Goal: Task Accomplishment & Management: Use online tool/utility

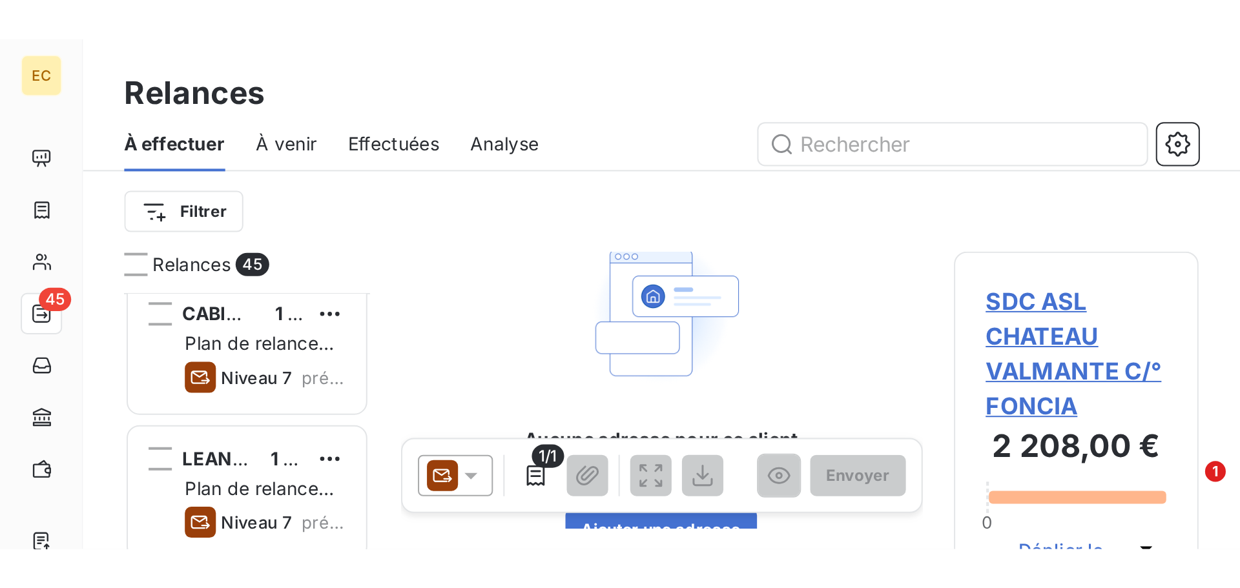
scroll to position [452, 268]
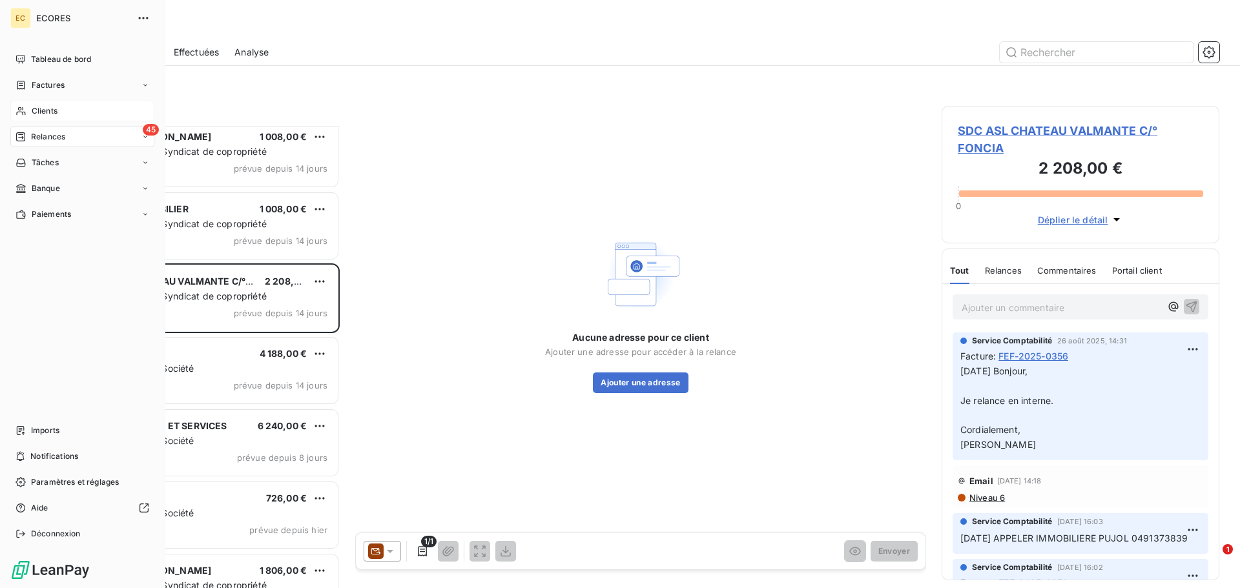
drag, startPoint x: 30, startPoint y: 111, endPoint x: 113, endPoint y: 110, distance: 82.7
click at [31, 111] on div "Clients" at bounding box center [82, 111] width 144 height 21
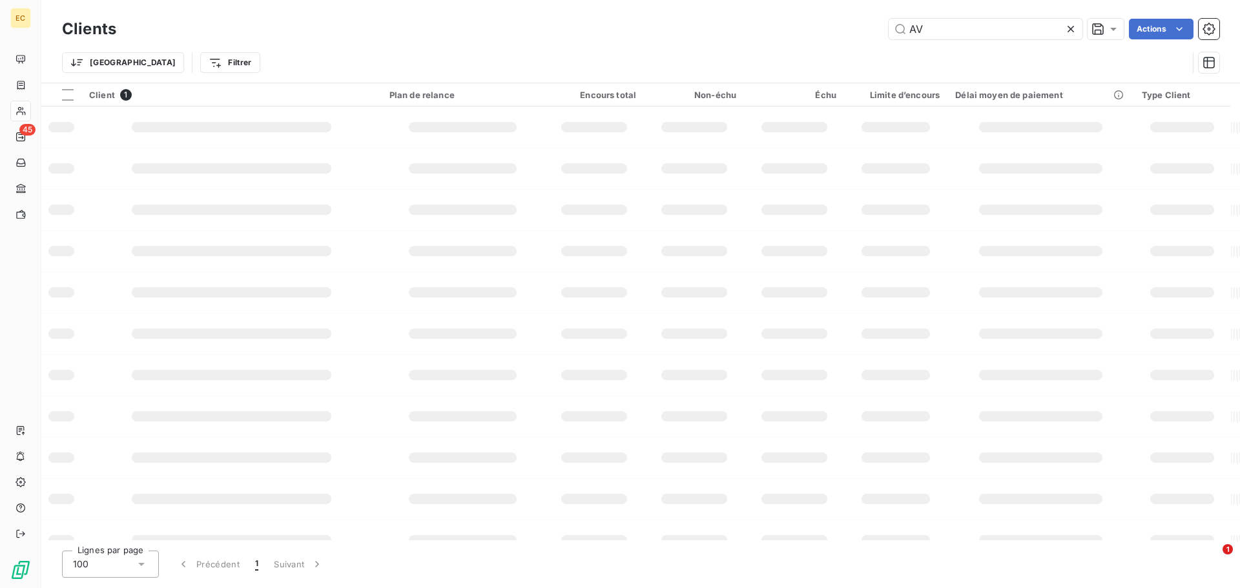
type input "A"
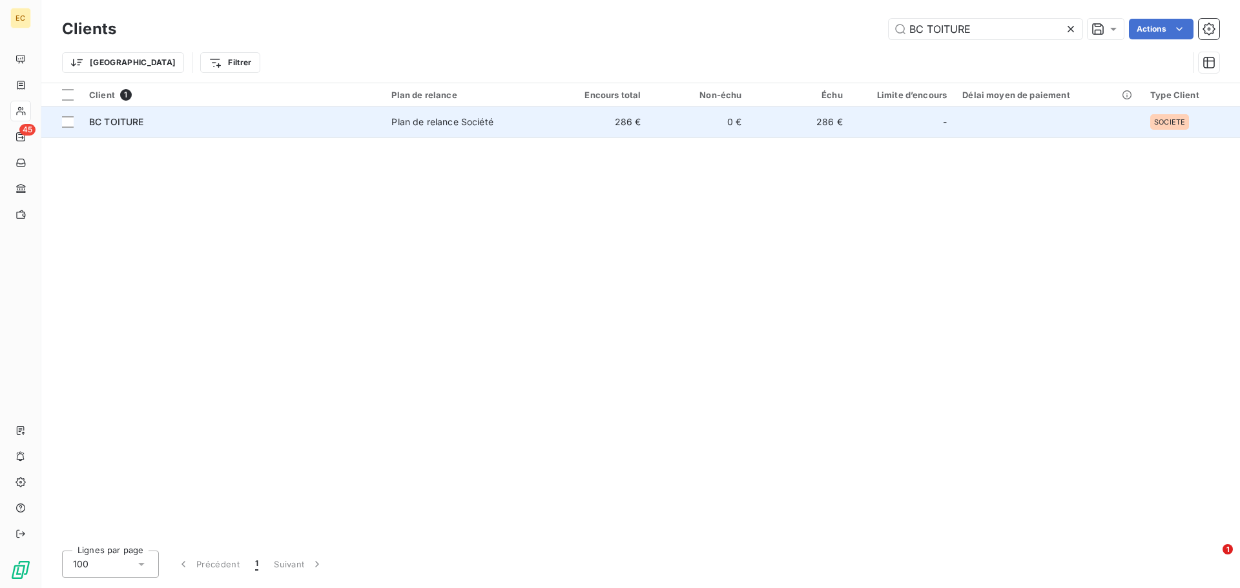
type input "BC TOITURE"
click at [443, 116] on div "Plan de relance Société" at bounding box center [441, 122] width 101 height 13
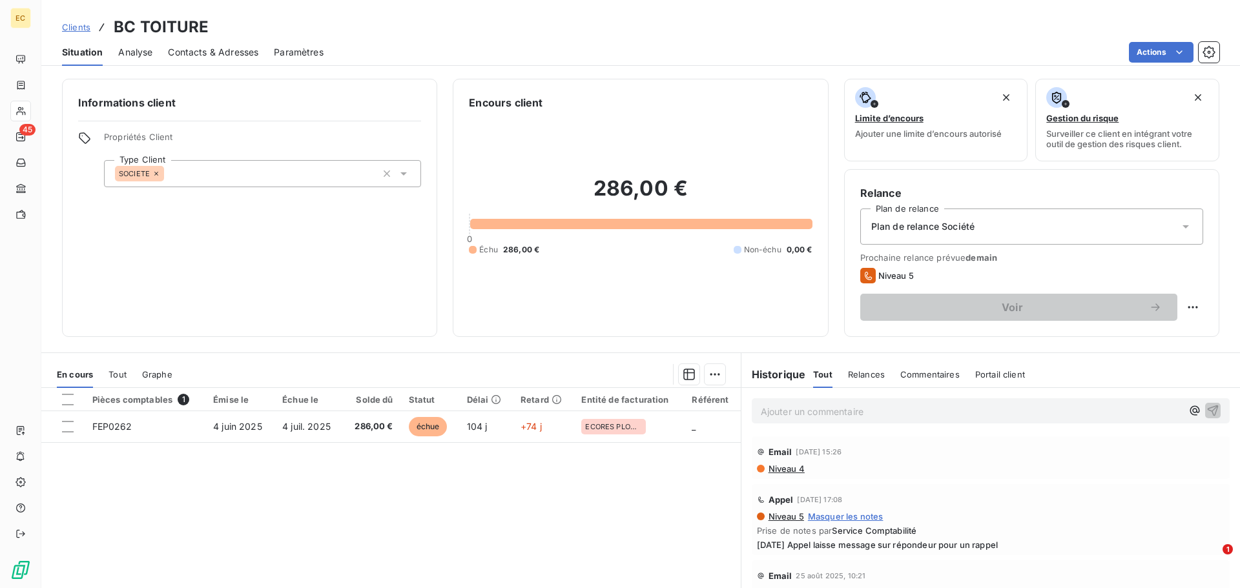
click at [233, 53] on span "Contacts & Adresses" at bounding box center [213, 52] width 90 height 13
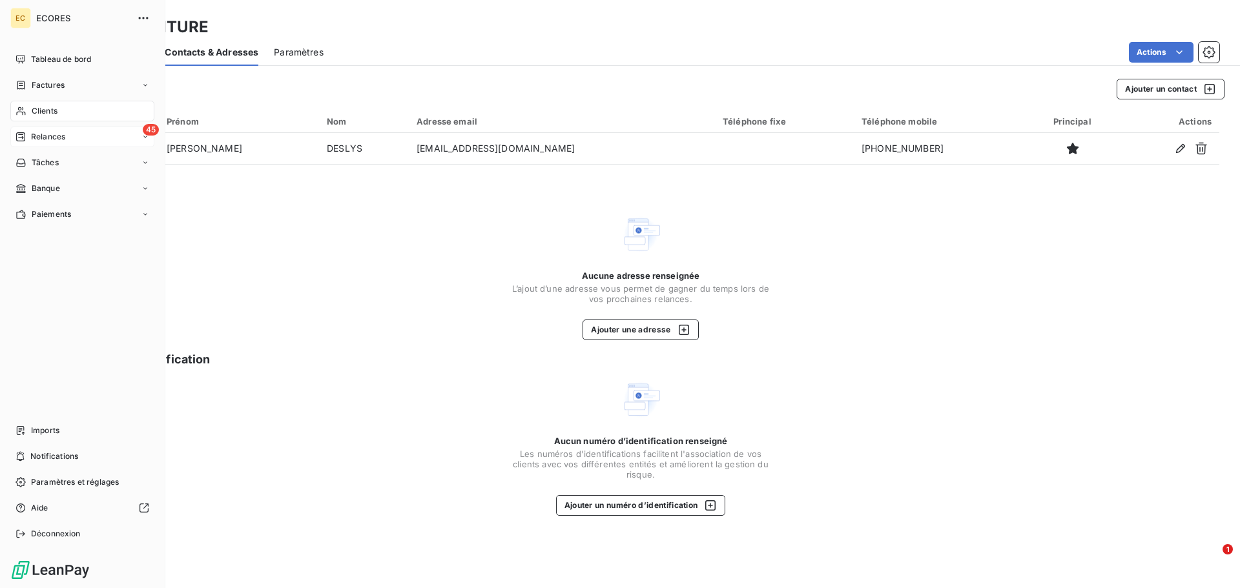
click at [47, 138] on span "Relances" at bounding box center [48, 137] width 34 height 12
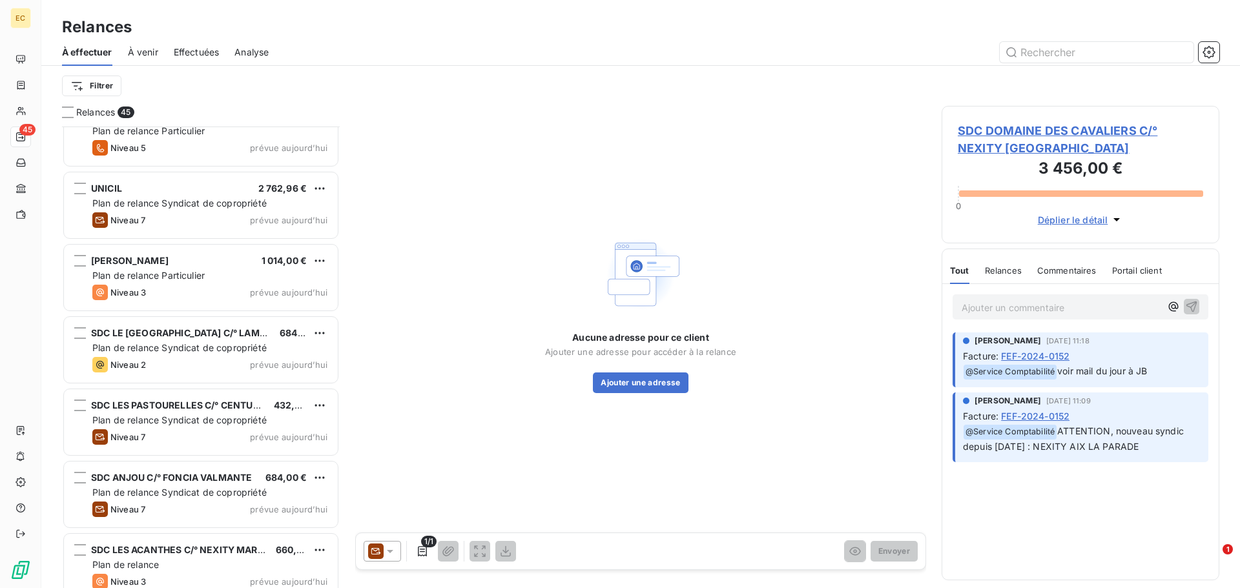
scroll to position [2794, 0]
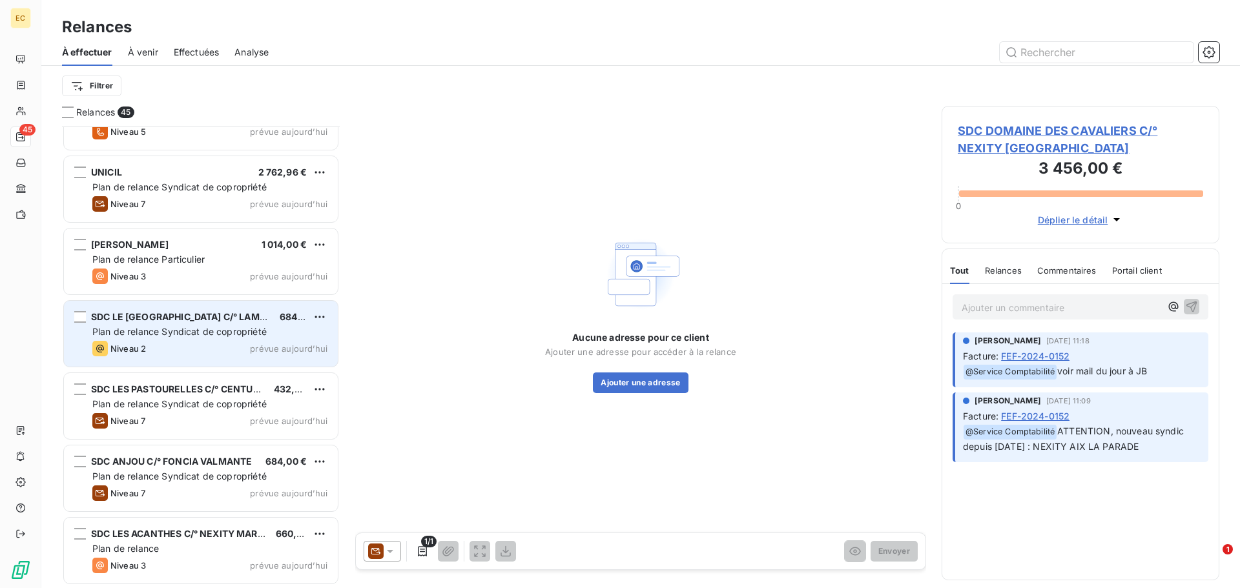
click at [183, 335] on span "Plan de relance Syndicat de copropriété" at bounding box center [179, 331] width 174 height 11
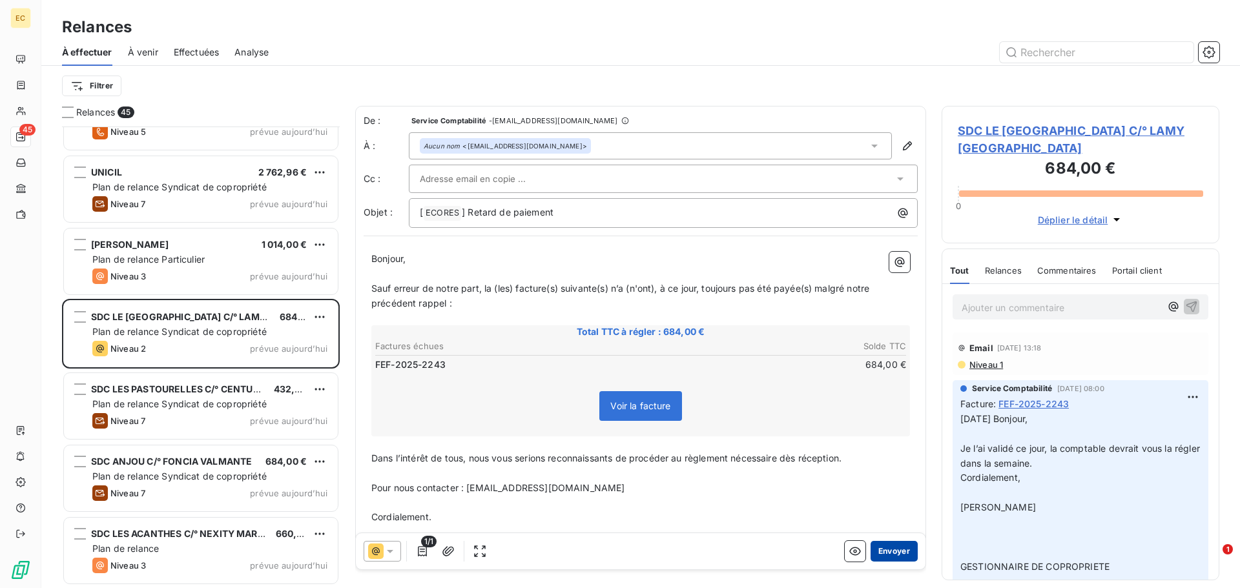
click at [891, 558] on button "Envoyer" at bounding box center [894, 551] width 47 height 21
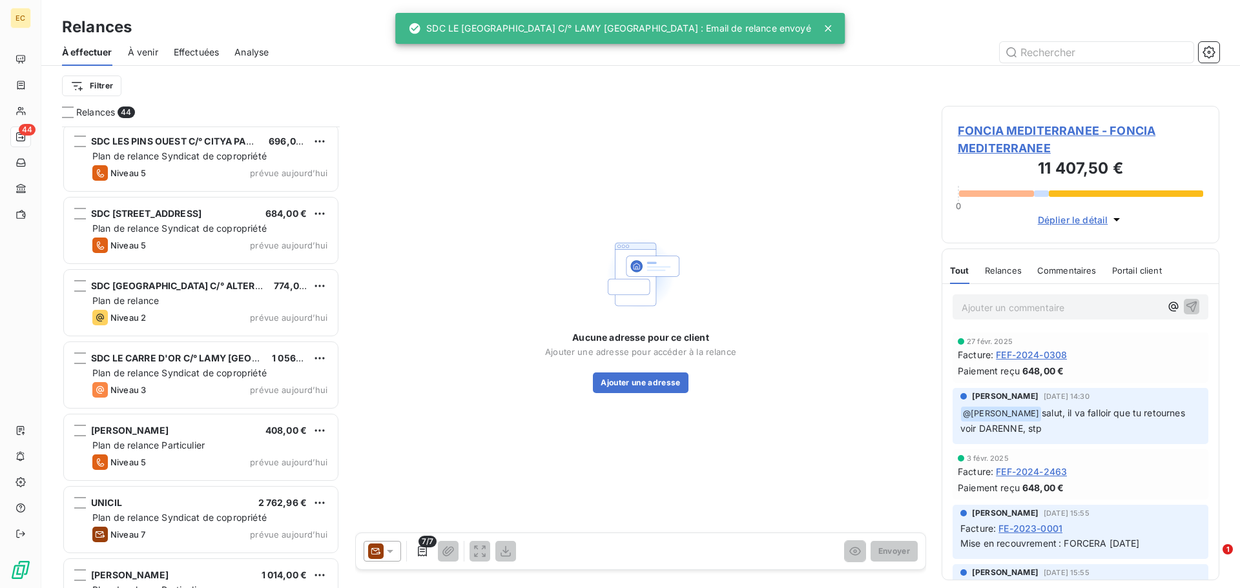
scroll to position [2463, 0]
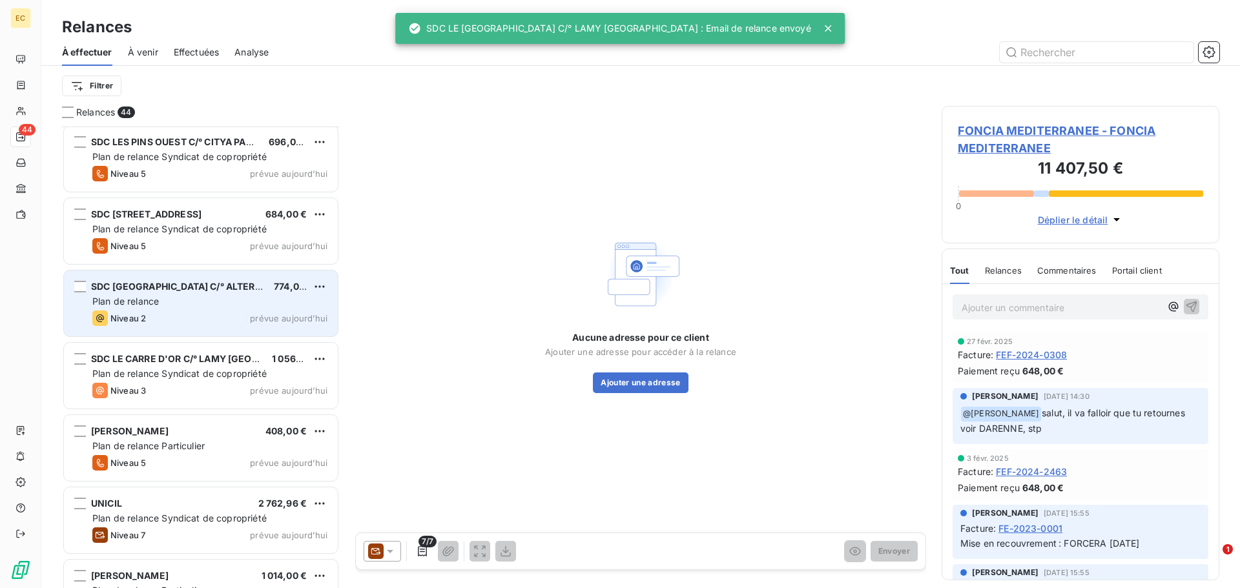
click at [169, 302] on div "Plan de relance" at bounding box center [209, 301] width 235 height 13
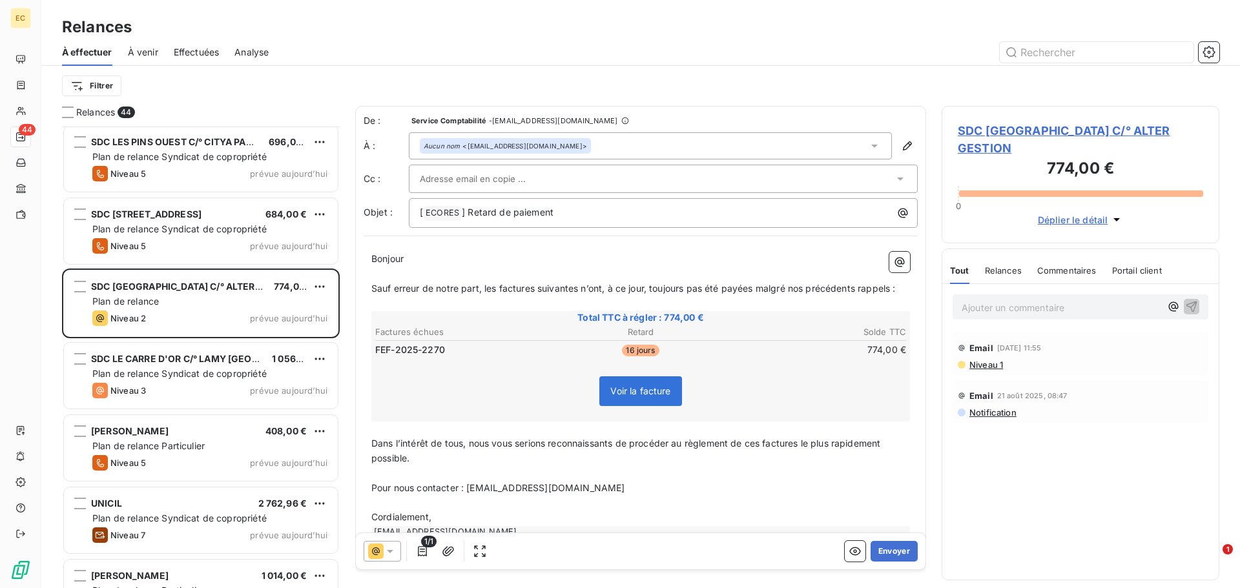
click at [977, 134] on span "SDC [GEOGRAPHIC_DATA] C/° ALTER GESTION" at bounding box center [1080, 139] width 245 height 35
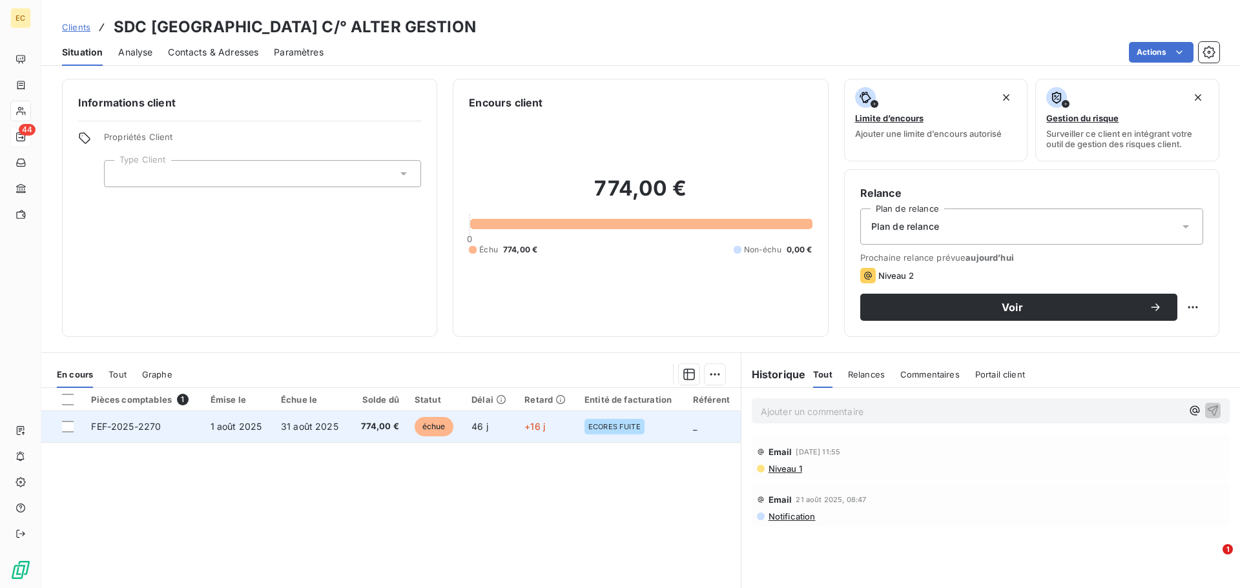
click at [298, 428] on span "31 août 2025" at bounding box center [309, 426] width 57 height 11
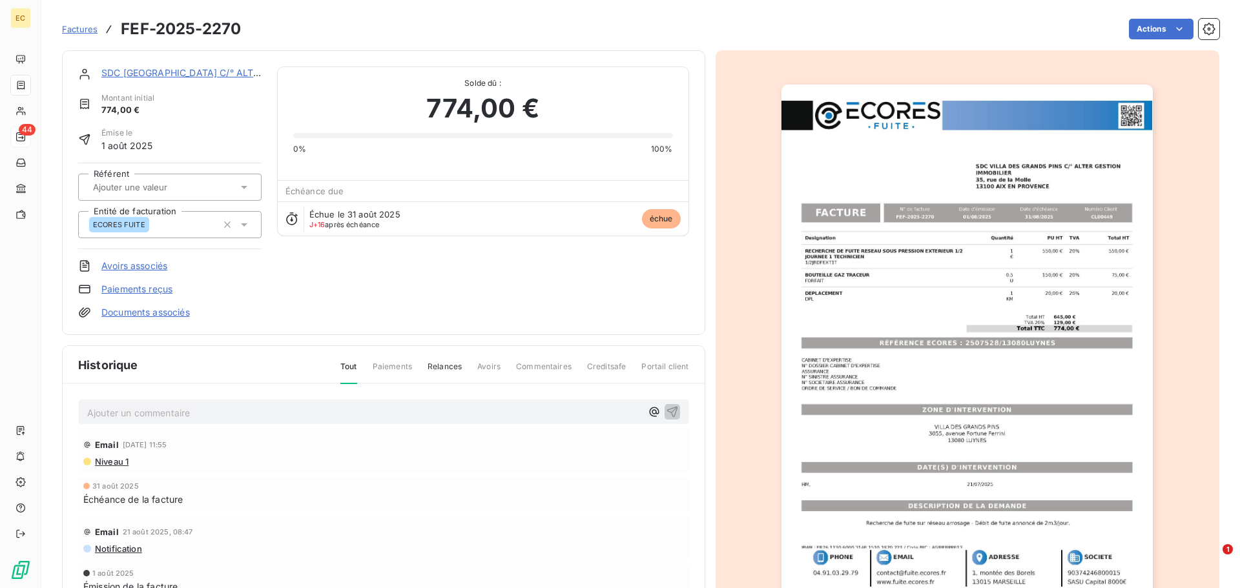
click at [862, 339] on img "button" at bounding box center [966, 348] width 371 height 526
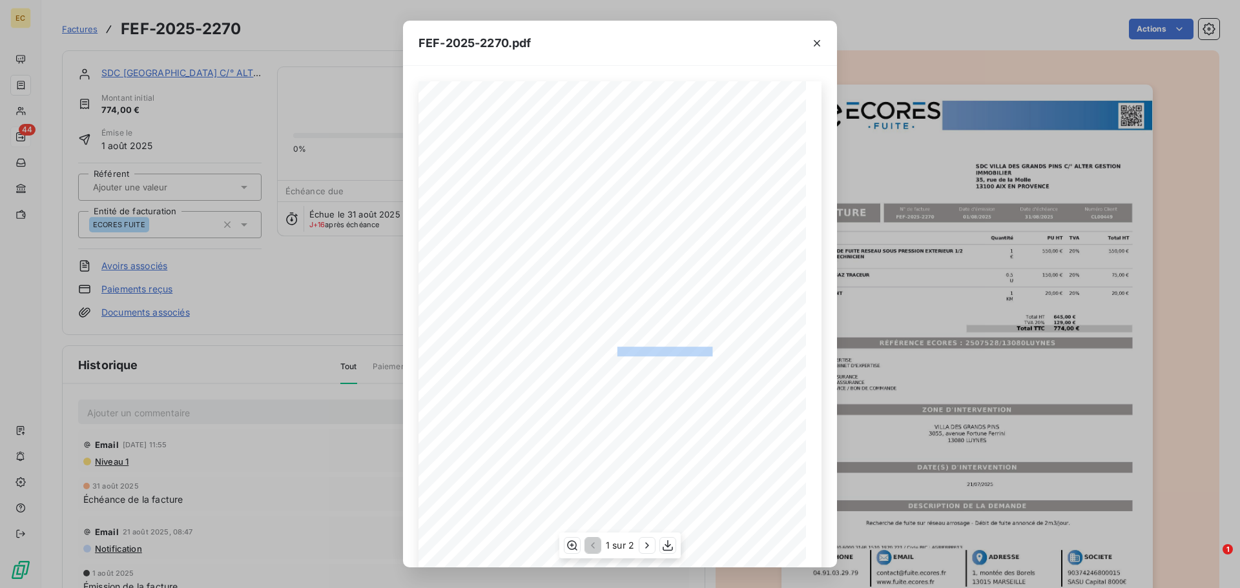
drag, startPoint x: 707, startPoint y: 351, endPoint x: 611, endPoint y: 355, distance: 96.3
click at [611, 354] on span "RÉFÉRENCE ECORES : 2507528/13080LUYNES" at bounding box center [620, 350] width 184 height 6
copy span "2507528/13080LUYNES"
click at [816, 44] on icon "button" at bounding box center [817, 43] width 6 height 6
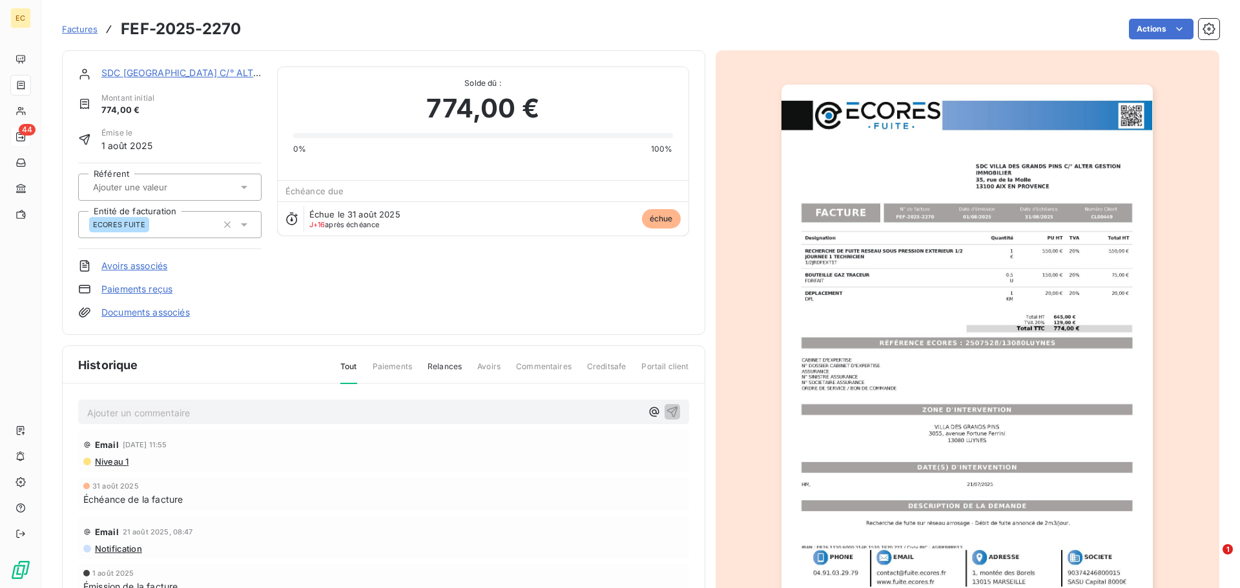
click at [197, 73] on link "SDC [GEOGRAPHIC_DATA] C/° ALTER GESTION" at bounding box center [204, 72] width 207 height 11
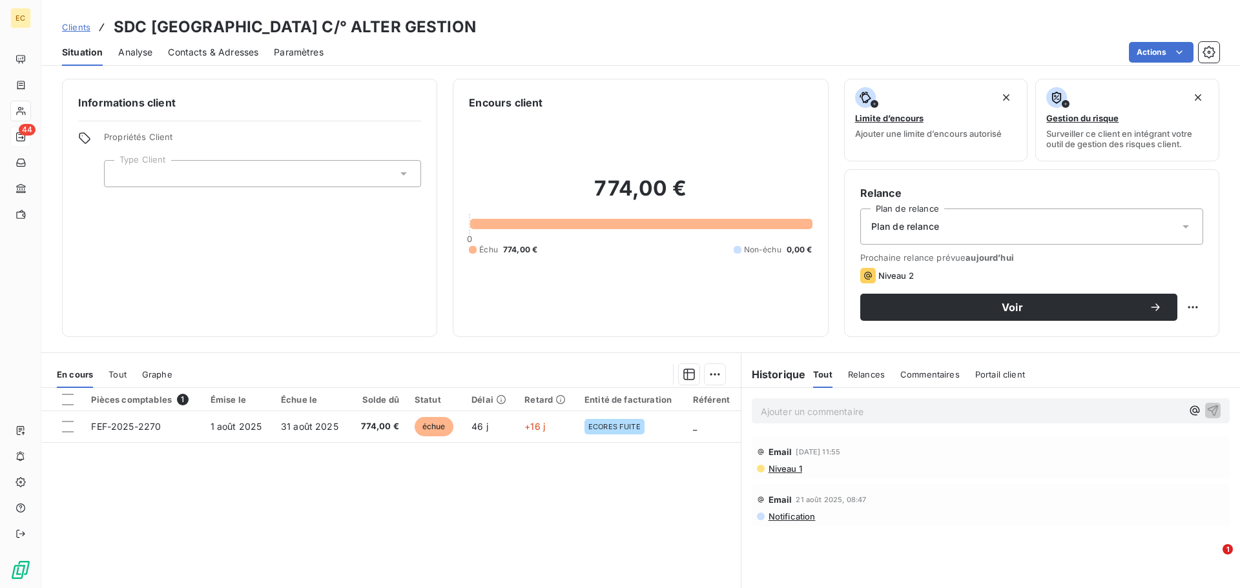
click at [222, 53] on span "Contacts & Adresses" at bounding box center [213, 52] width 90 height 13
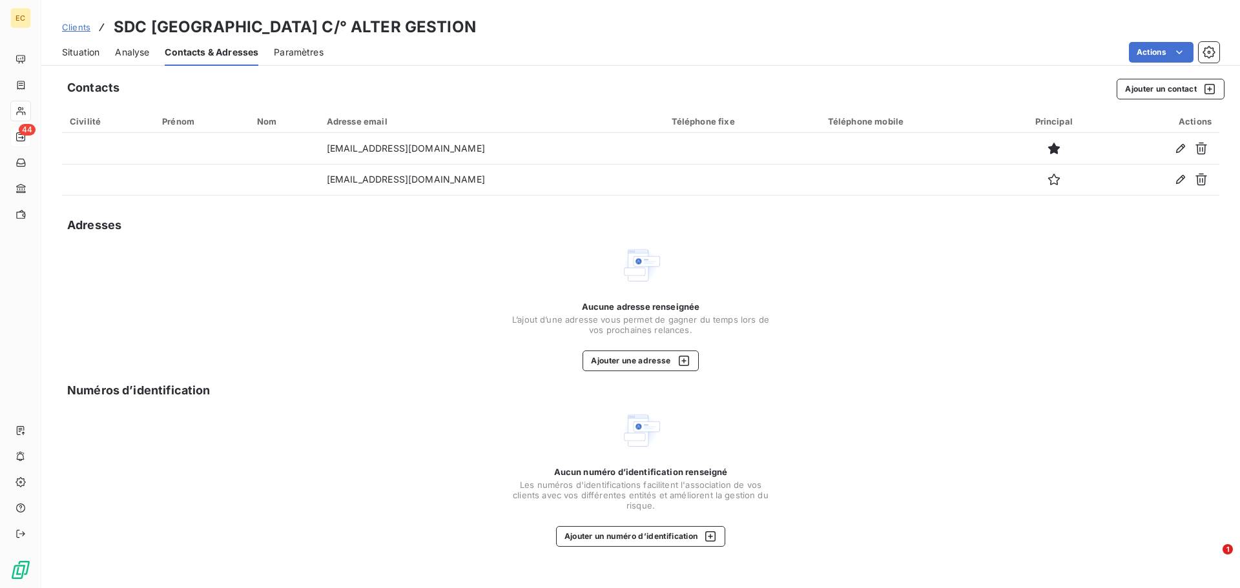
click at [81, 52] on span "Situation" at bounding box center [80, 52] width 37 height 13
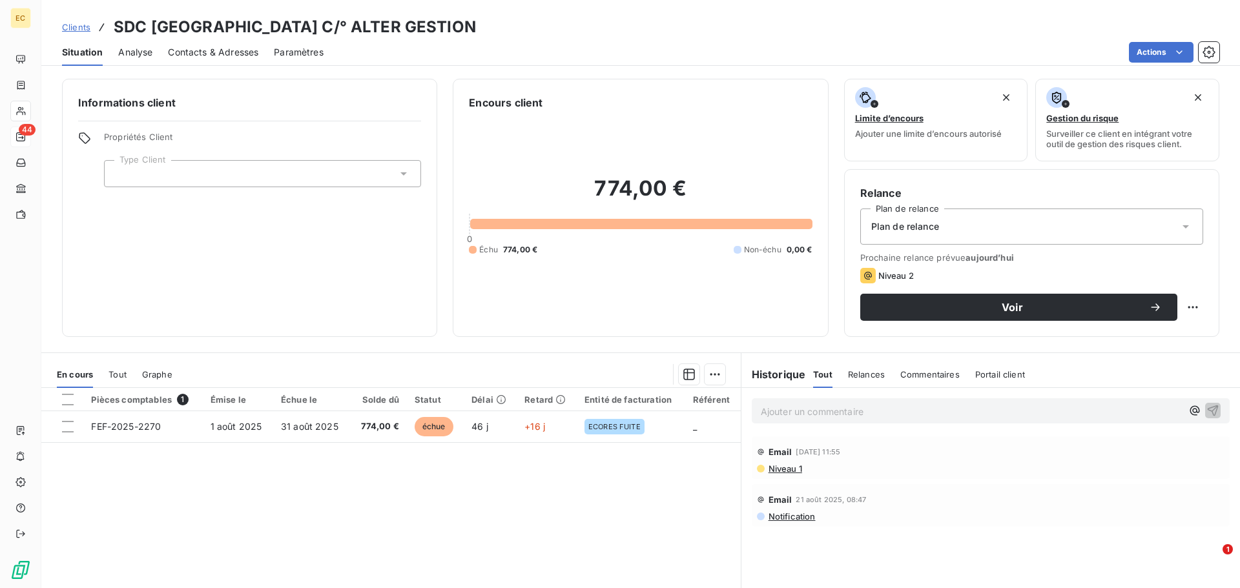
click at [962, 321] on div "Relance Plan de relance Plan de relance Prochaine relance prévue [DATE] Niveau …" at bounding box center [1031, 253] width 375 height 168
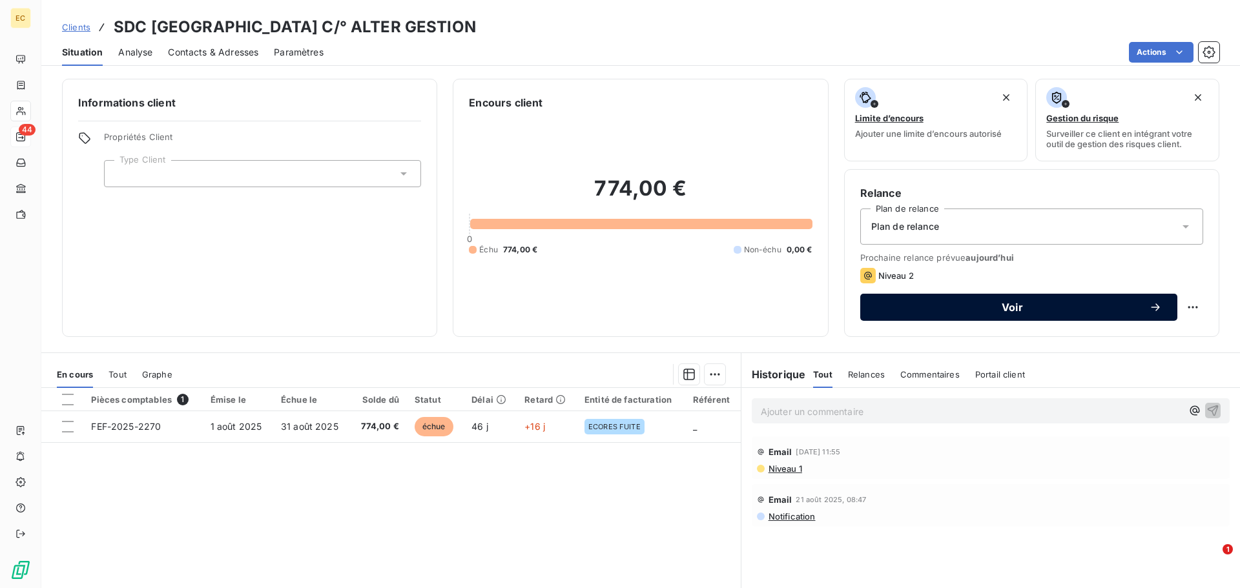
click at [955, 308] on span "Voir" at bounding box center [1012, 307] width 273 height 10
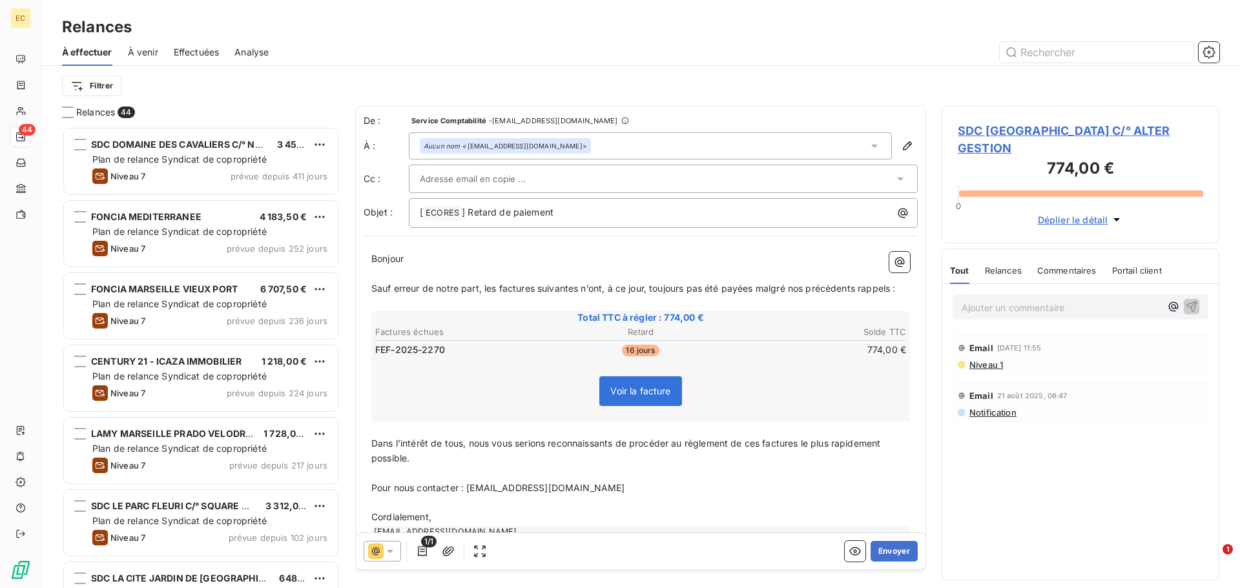
scroll to position [452, 268]
click at [979, 365] on span "Niveau 1" at bounding box center [985, 365] width 35 height 10
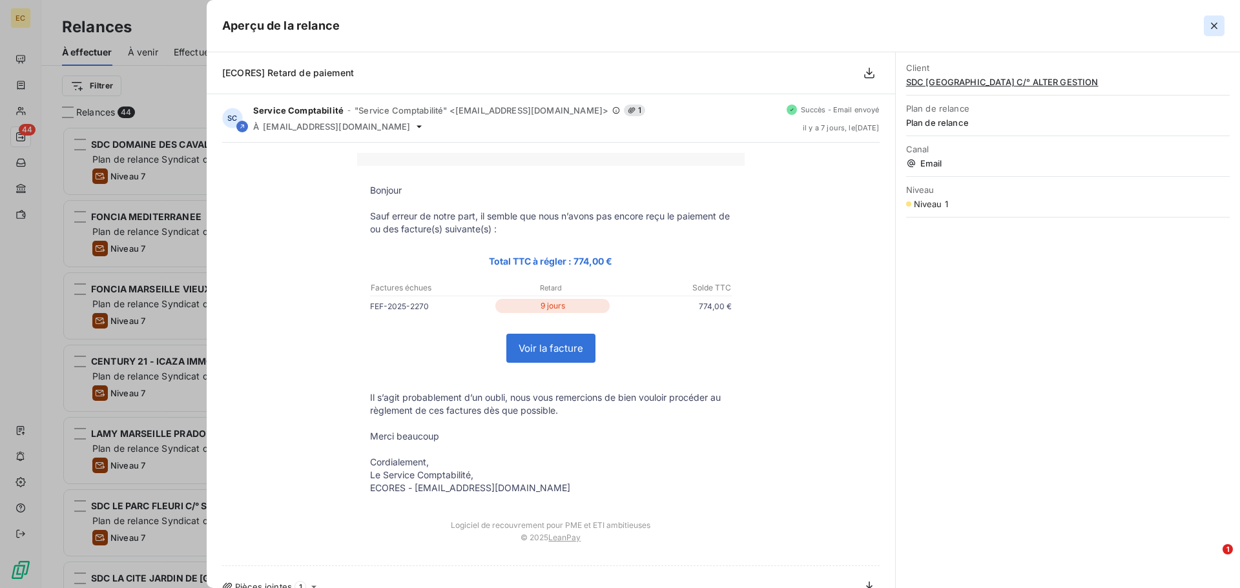
click at [1214, 25] on icon "button" at bounding box center [1214, 26] width 6 height 6
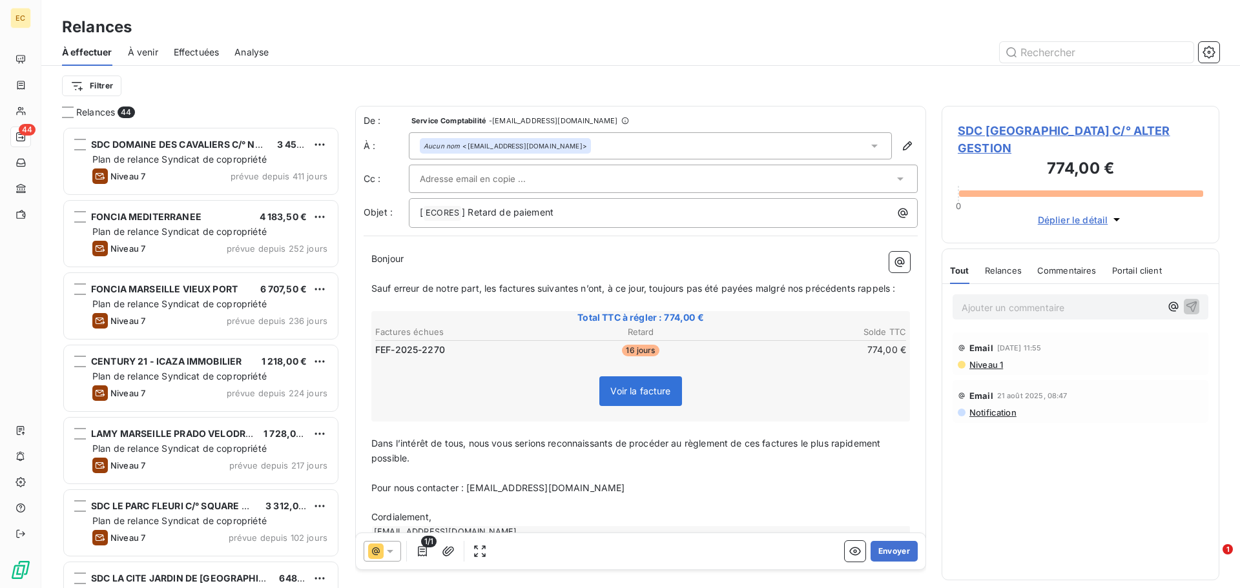
click at [593, 176] on div at bounding box center [657, 178] width 474 height 19
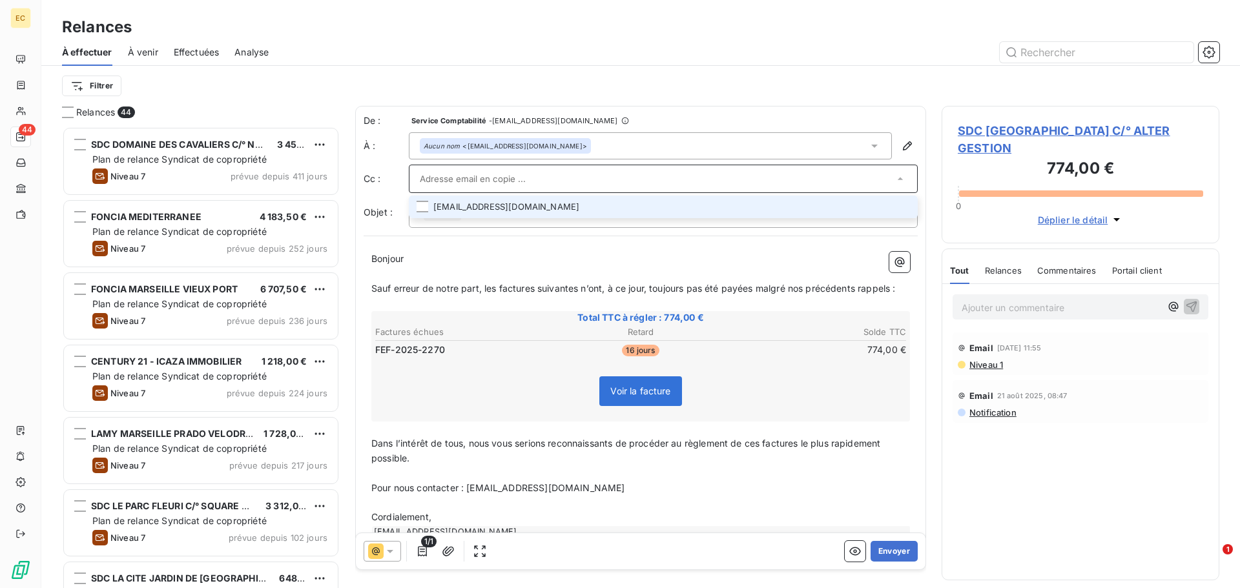
click at [518, 208] on li "[EMAIL_ADDRESS][DOMAIN_NAME]" at bounding box center [663, 207] width 509 height 23
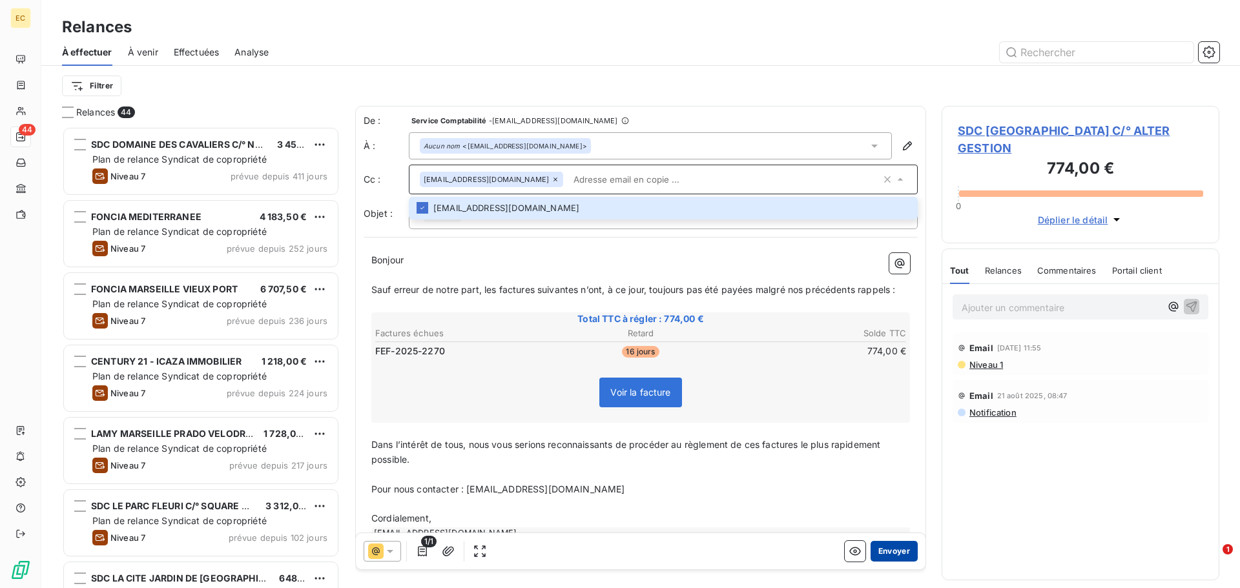
click at [881, 552] on button "Envoyer" at bounding box center [894, 551] width 47 height 21
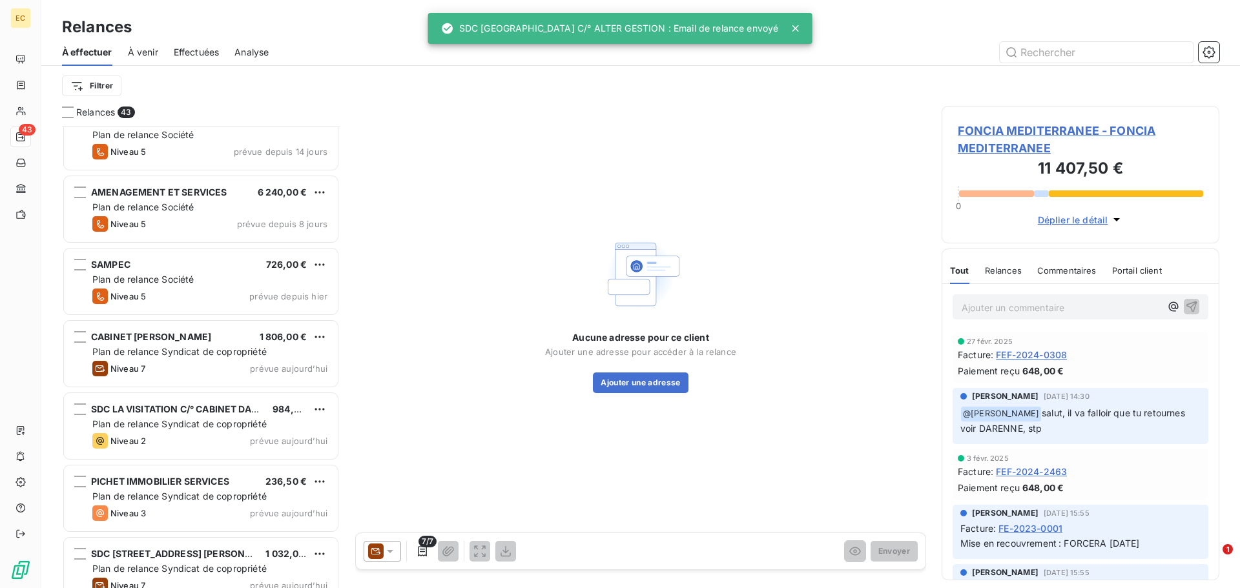
scroll to position [2003, 0]
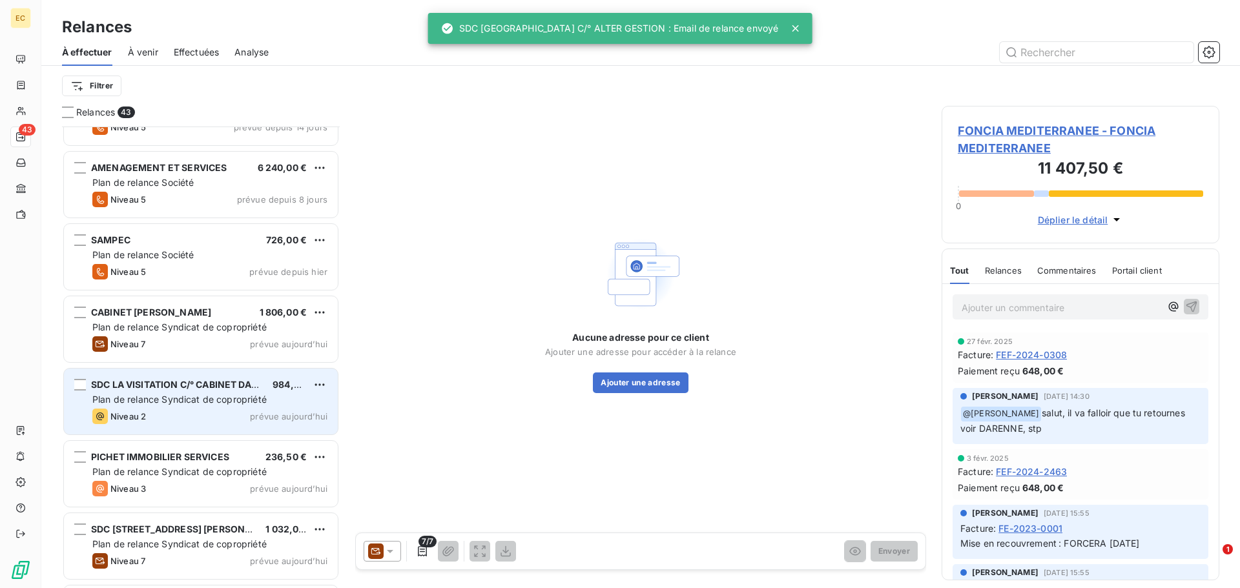
click at [216, 396] on span "Plan de relance Syndicat de copropriété" at bounding box center [179, 399] width 174 height 11
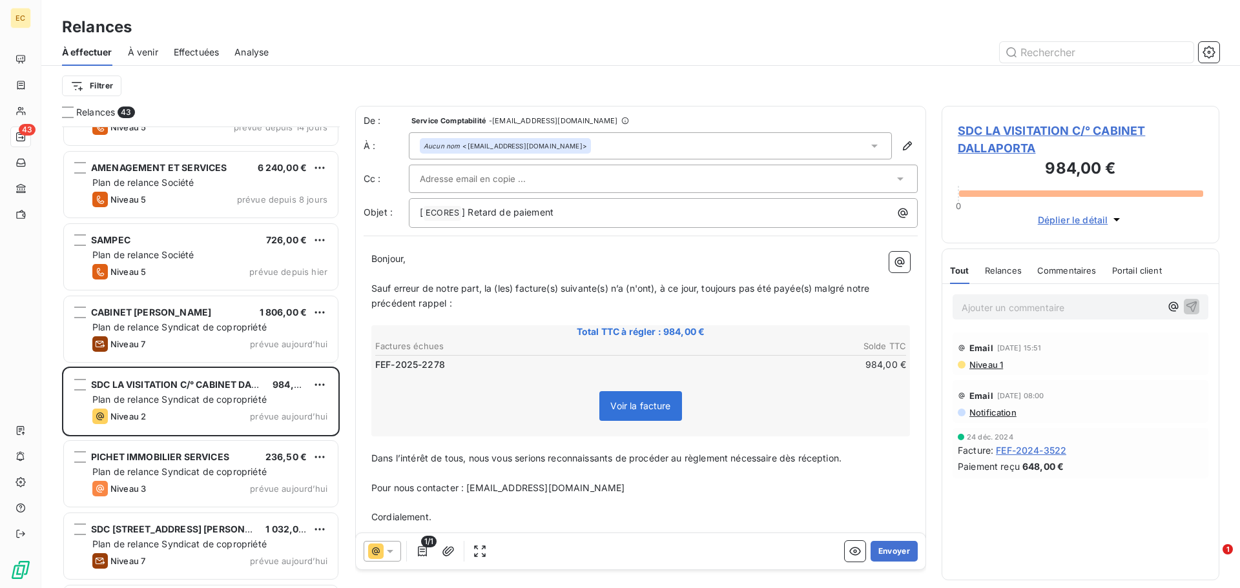
click at [988, 131] on span "SDC LA VISITATION C/° CABINET DALLAPORTA" at bounding box center [1080, 139] width 245 height 35
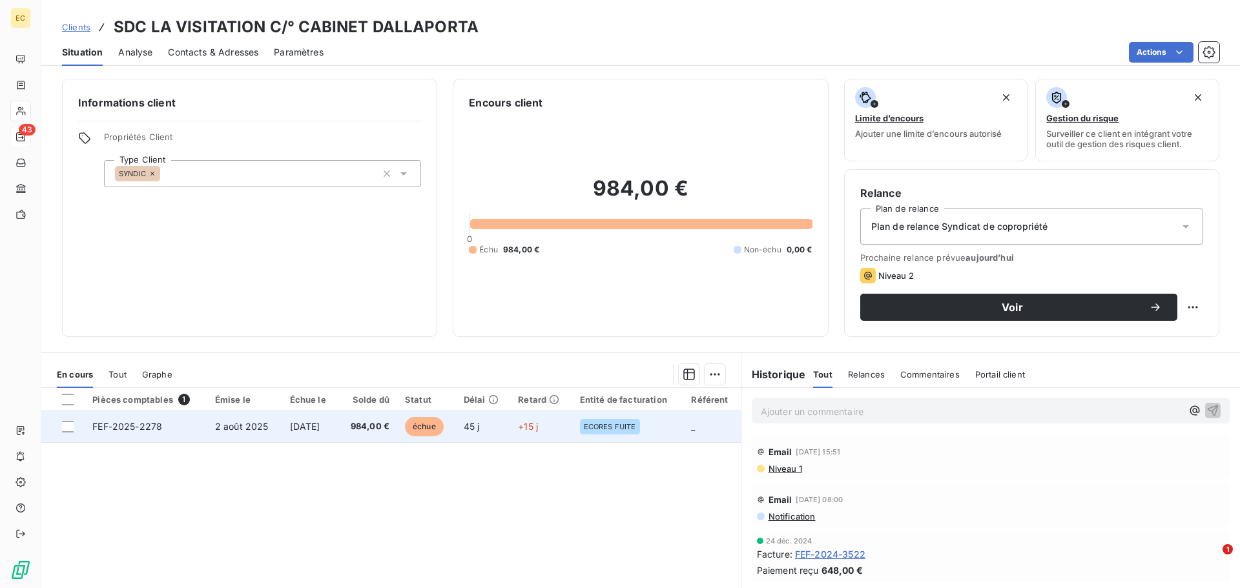
click at [245, 424] on span "2 août 2025" at bounding box center [242, 426] width 54 height 11
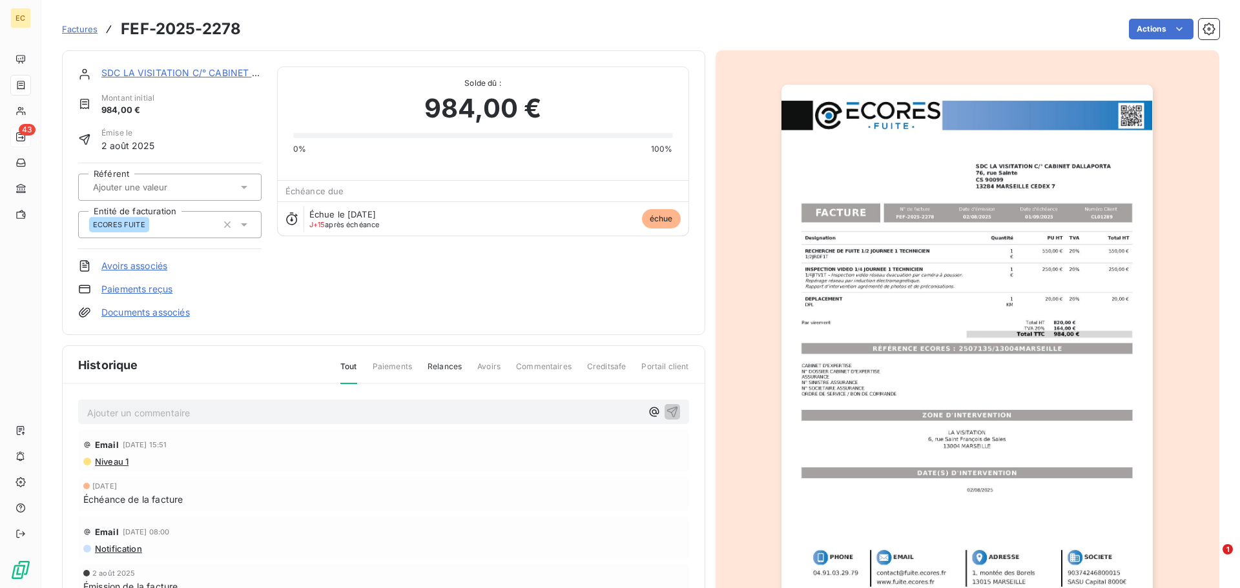
click at [883, 347] on img "button" at bounding box center [966, 348] width 371 height 526
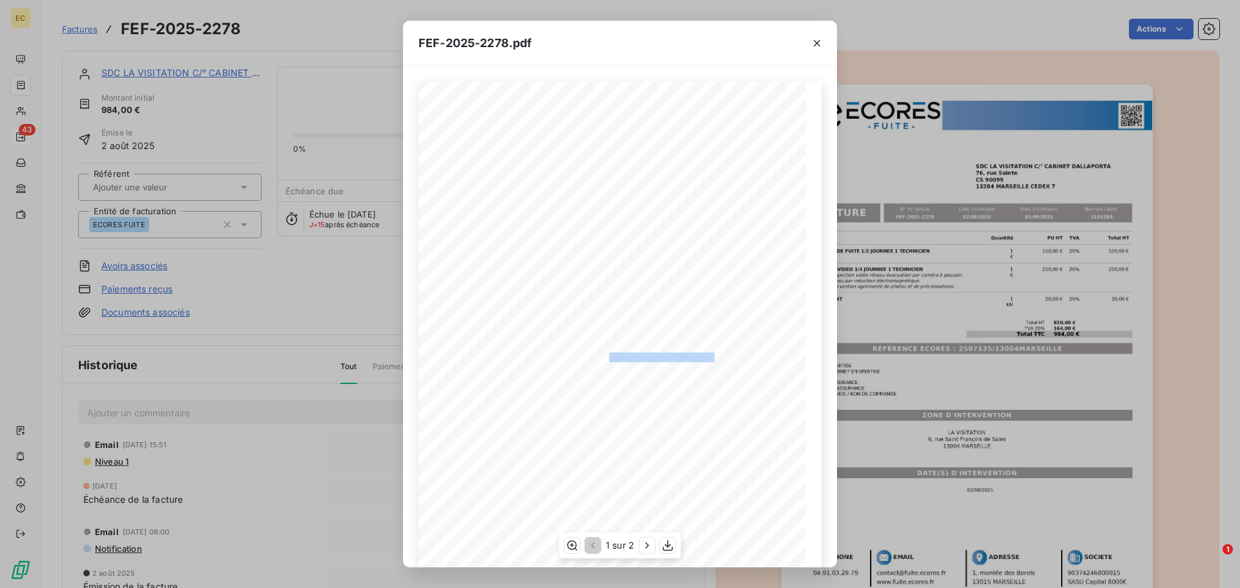
drag, startPoint x: 711, startPoint y: 358, endPoint x: 603, endPoint y: 355, distance: 107.9
click at [603, 355] on span "RÉFÉRENCE ECORES : 2507135/13004MARSEILLE" at bounding box center [620, 356] width 198 height 6
copy span ": 2507135/13004MARSEILL"
click at [152, 76] on div "FEF-2025-2278.pdf Designation Quantité PU HT TVA Total HT RECHERCHE DE FUITE 1/…" at bounding box center [620, 294] width 1240 height 588
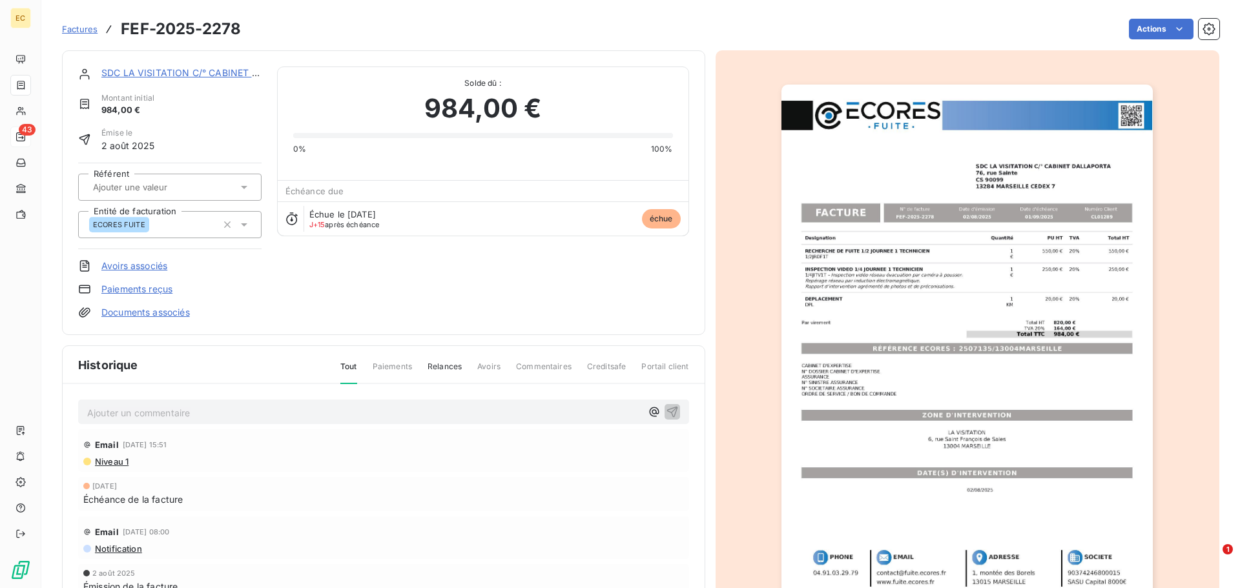
click at [159, 74] on link "SDC LA VISITATION C/° CABINET DALLAPORTA" at bounding box center [206, 72] width 211 height 11
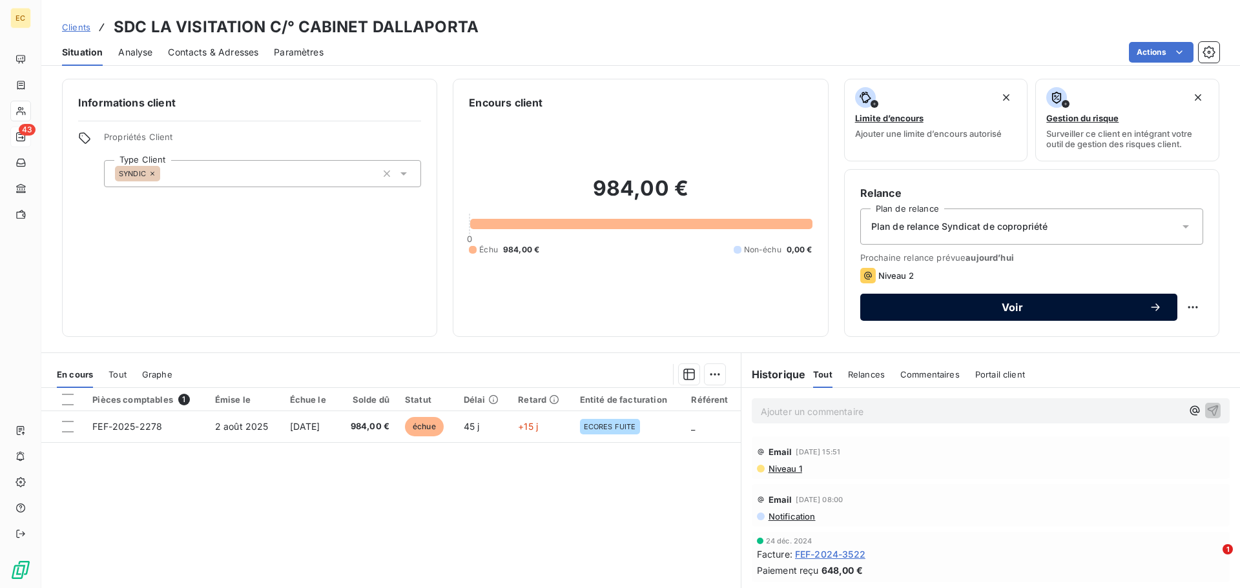
click at [978, 309] on span "Voir" at bounding box center [1012, 307] width 273 height 10
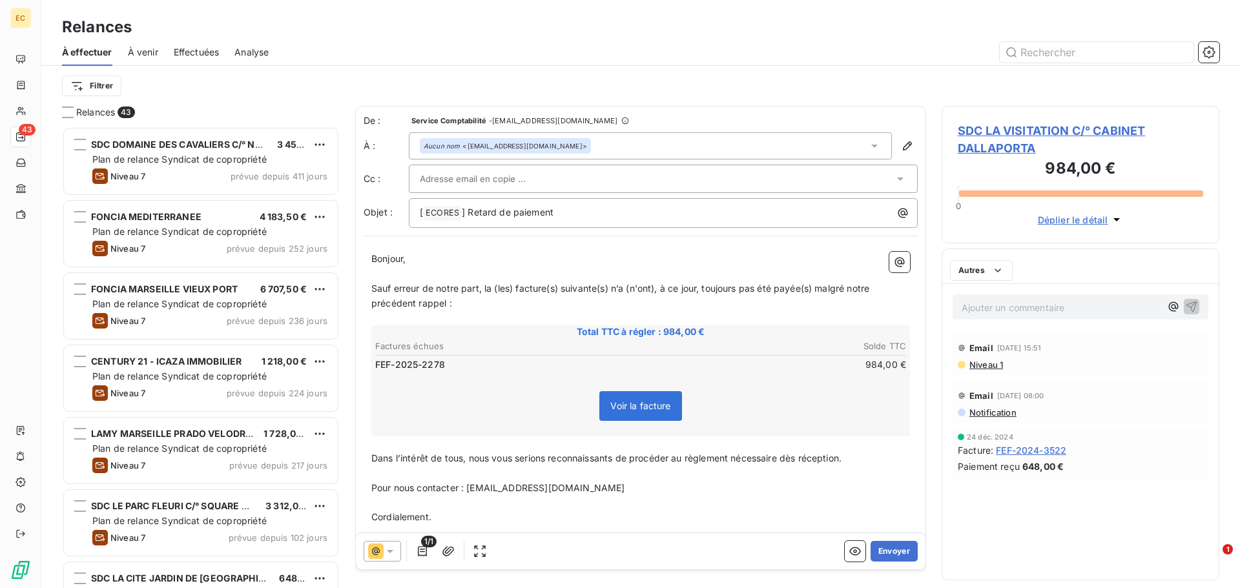
scroll to position [452, 268]
click at [486, 171] on input "text" at bounding box center [489, 178] width 139 height 19
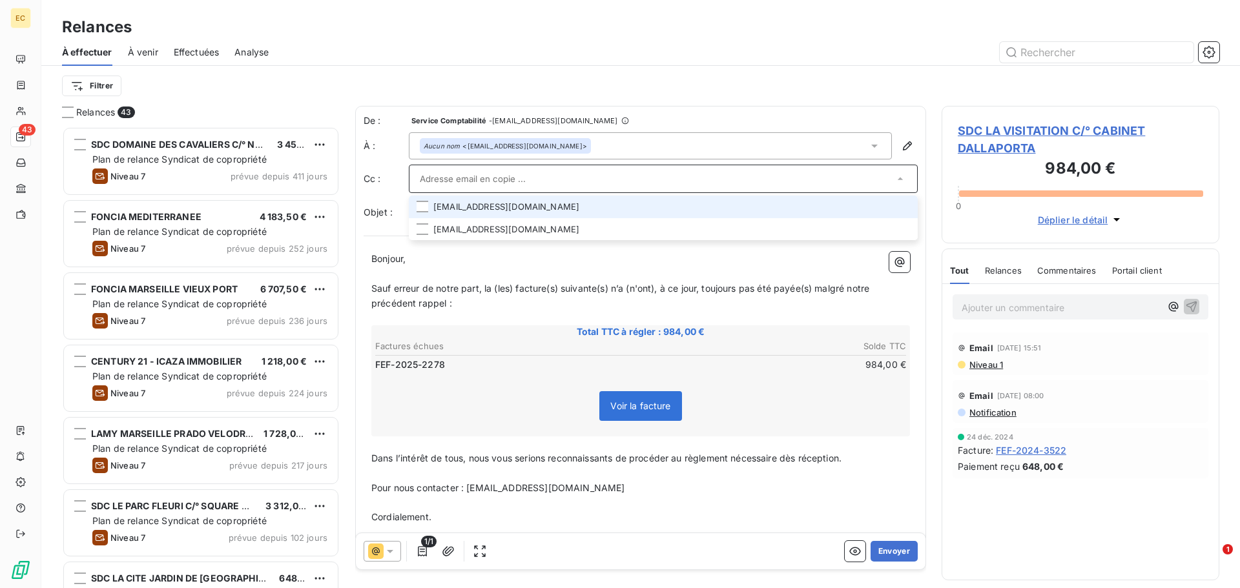
drag, startPoint x: 486, startPoint y: 171, endPoint x: 468, endPoint y: 210, distance: 43.6
click at [468, 210] on li "[EMAIL_ADDRESS][DOMAIN_NAME]" at bounding box center [663, 207] width 509 height 23
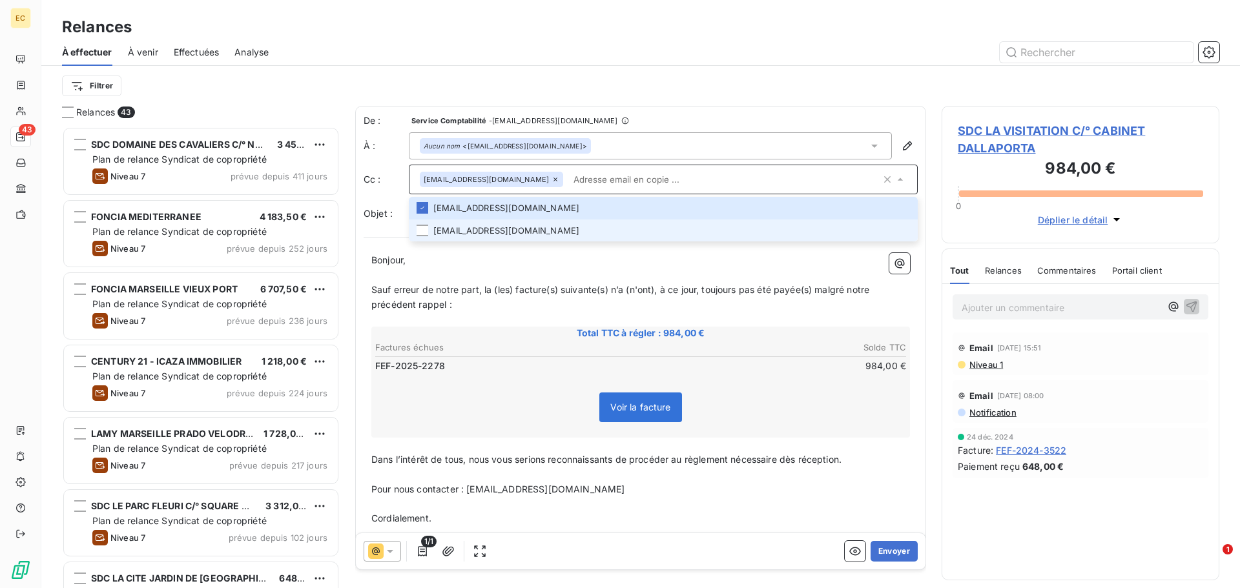
click at [503, 229] on li "[EMAIL_ADDRESS][DOMAIN_NAME]" at bounding box center [663, 231] width 509 height 23
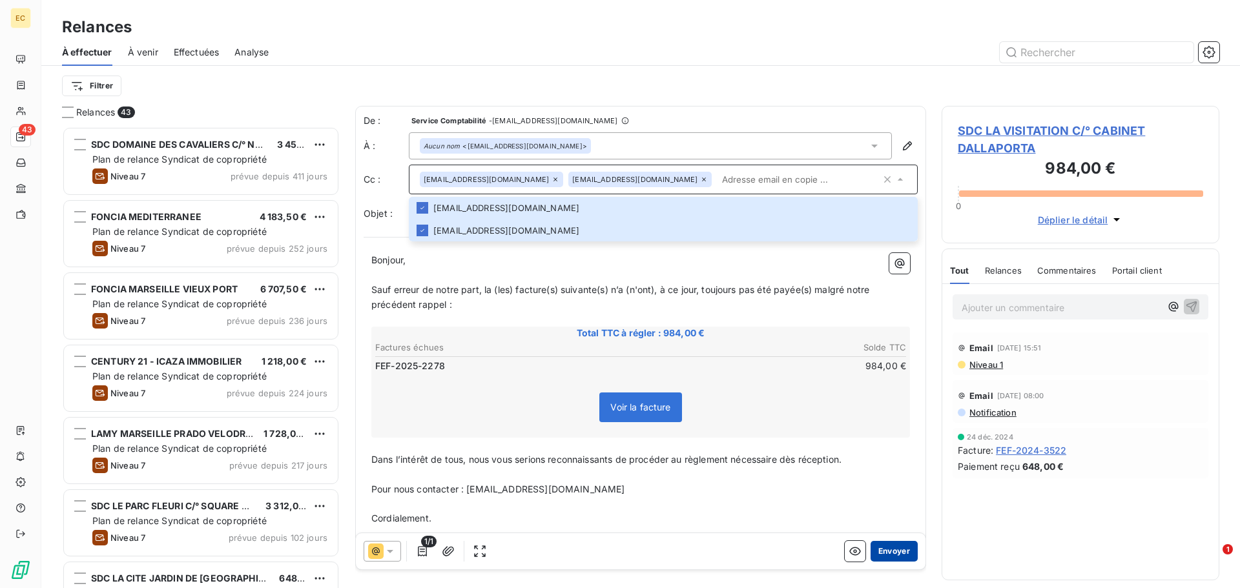
click at [891, 552] on button "Envoyer" at bounding box center [894, 551] width 47 height 21
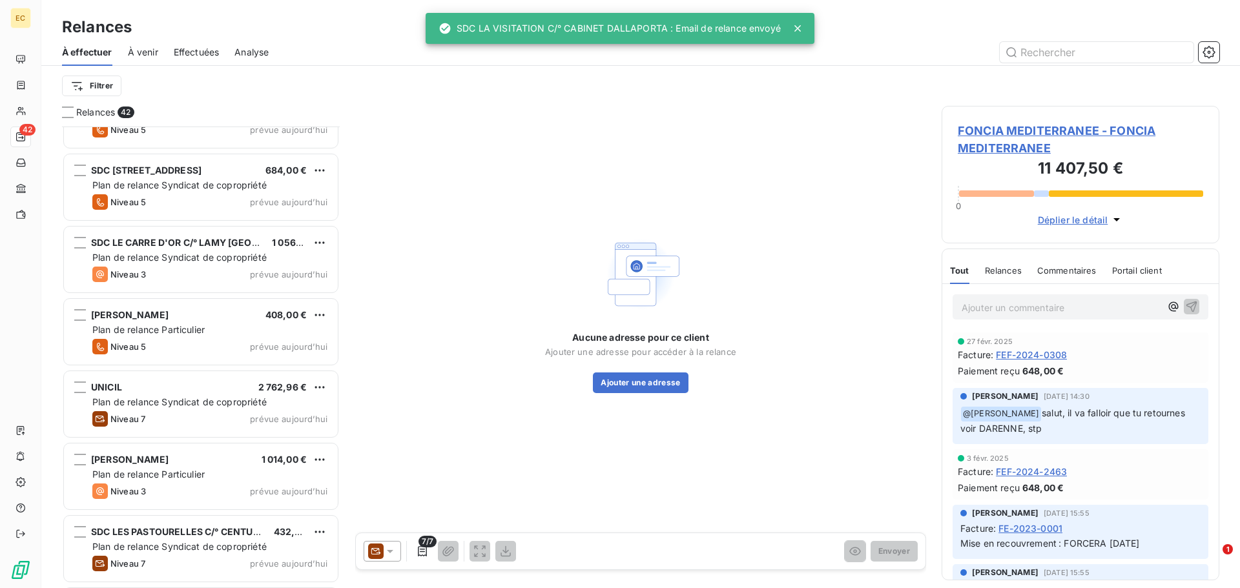
scroll to position [2577, 0]
